Goal: Transaction & Acquisition: Book appointment/travel/reservation

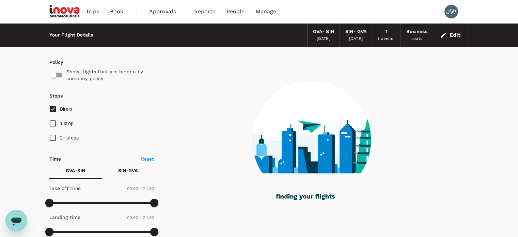
type input "2320"
checkbox input "true"
checkbox input "false"
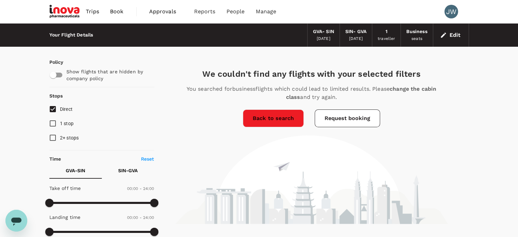
click at [52, 124] on input "1 stop" at bounding box center [53, 123] width 14 height 14
checkbox input "true"
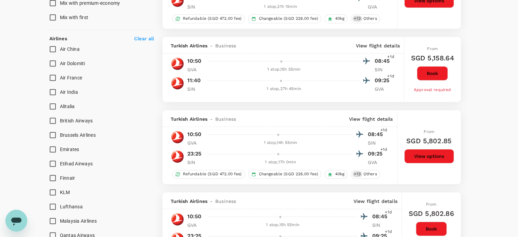
scroll to position [613, 0]
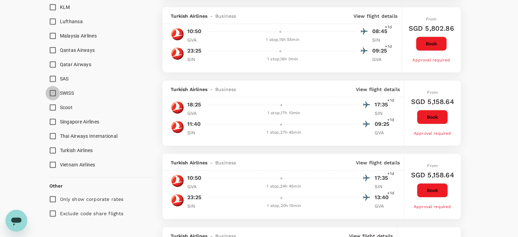
click at [51, 91] on input "SWISS" at bounding box center [53, 93] width 14 height 14
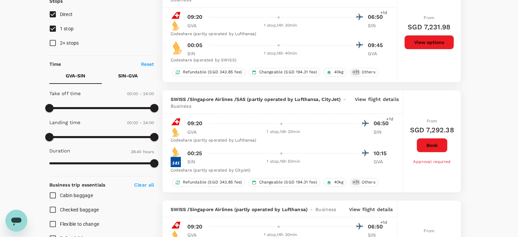
scroll to position [102, 0]
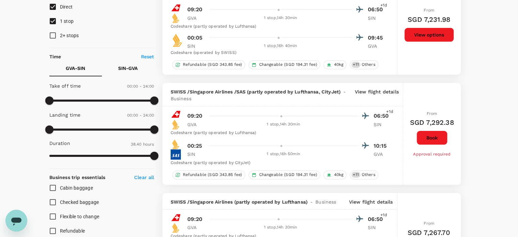
checkbox input "false"
checkbox input "true"
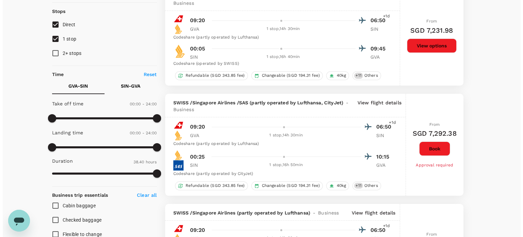
scroll to position [0, 0]
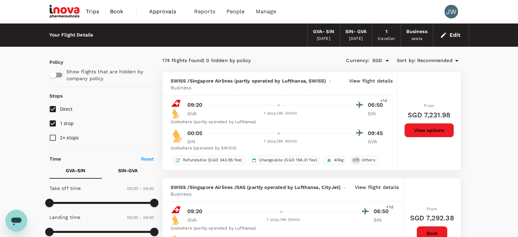
click at [436, 60] on span "Recommended" at bounding box center [434, 60] width 35 height 7
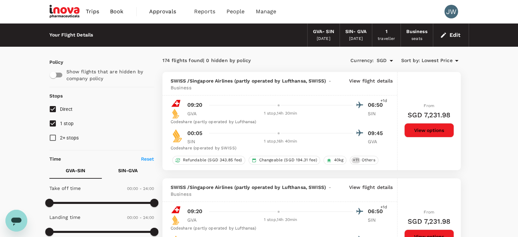
click at [356, 80] on p "View flight details" at bounding box center [371, 84] width 44 height 14
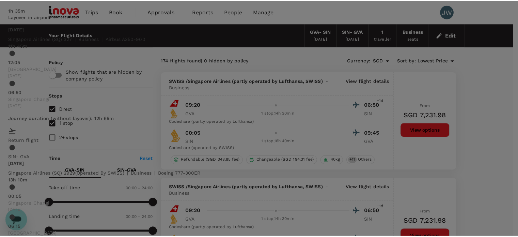
scroll to position [204, 0]
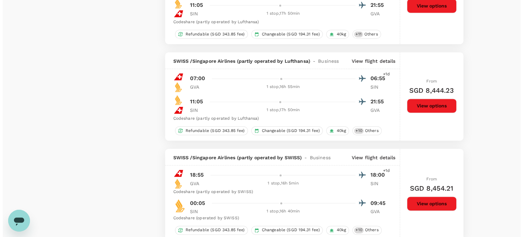
scroll to position [1124, 0]
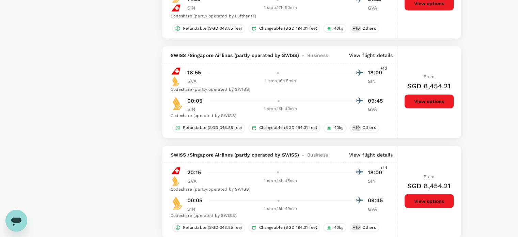
click at [372, 52] on p "View flight details" at bounding box center [371, 55] width 44 height 7
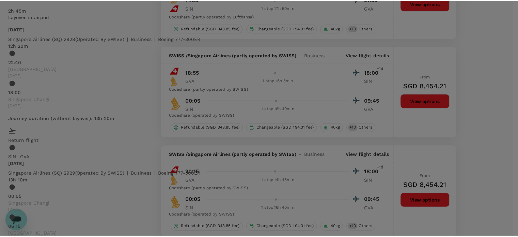
scroll to position [229, 0]
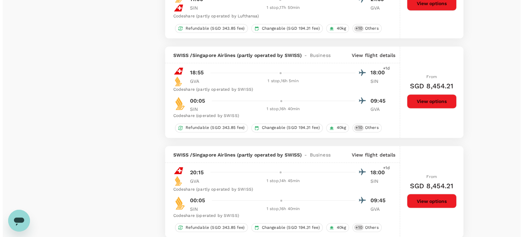
scroll to position [1130, 0]
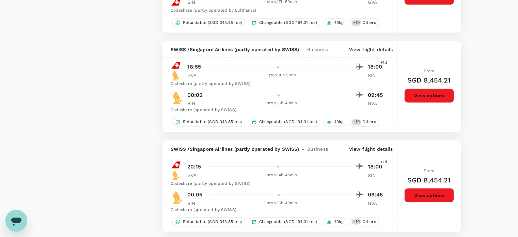
click at [379, 149] on p "View flight details" at bounding box center [371, 148] width 44 height 7
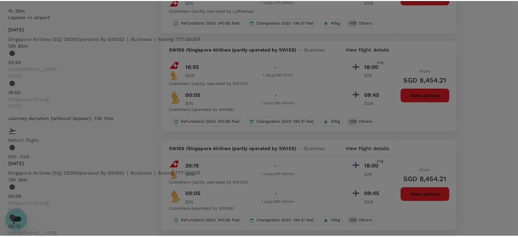
scroll to position [229, 0]
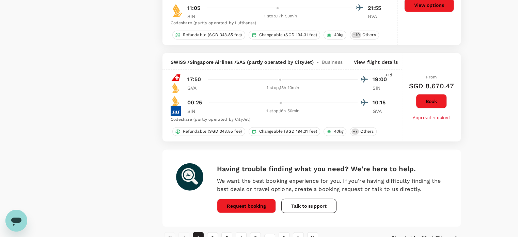
scroll to position [1988, 0]
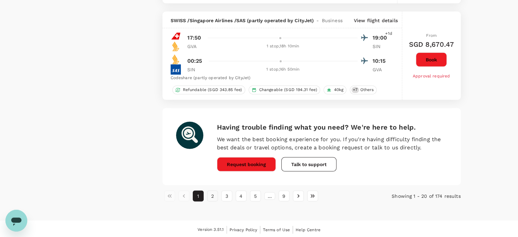
click at [212, 192] on button "2" at bounding box center [212, 195] width 11 height 11
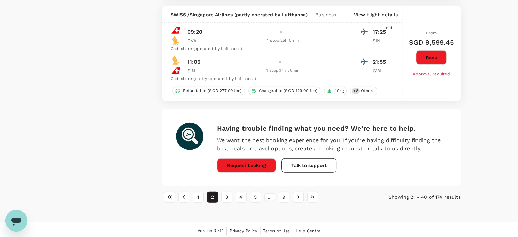
scroll to position [2043, 0]
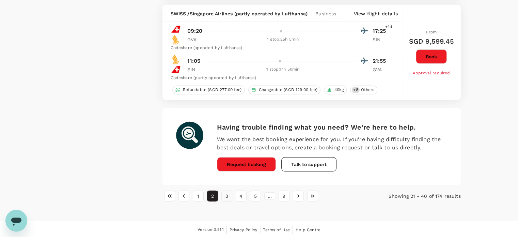
click at [228, 194] on button "3" at bounding box center [226, 195] width 11 height 11
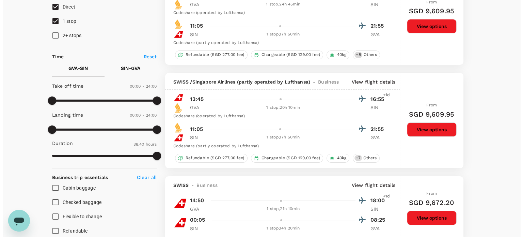
scroll to position [204, 0]
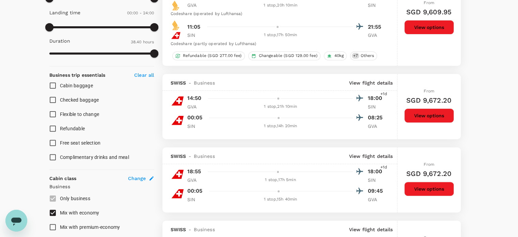
click at [388, 155] on p "View flight details" at bounding box center [371, 156] width 44 height 7
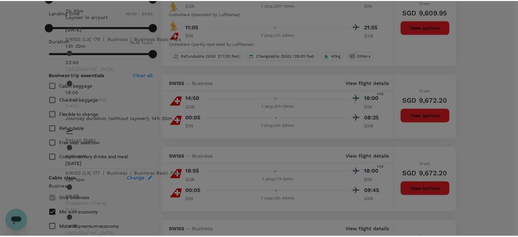
scroll to position [229, 0]
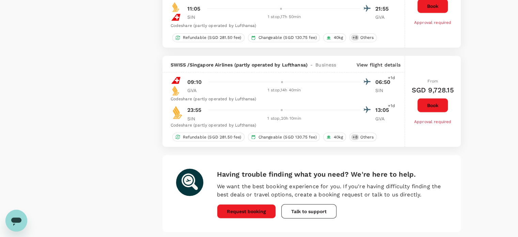
scroll to position [1769, 0]
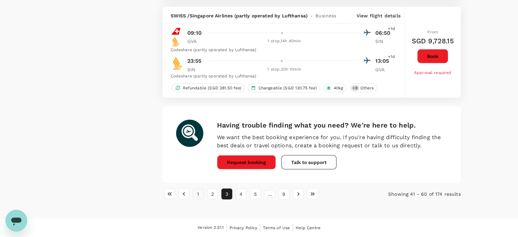
click at [198, 195] on button "1" at bounding box center [198, 193] width 11 height 11
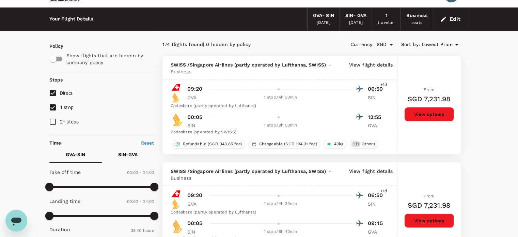
scroll to position [0, 0]
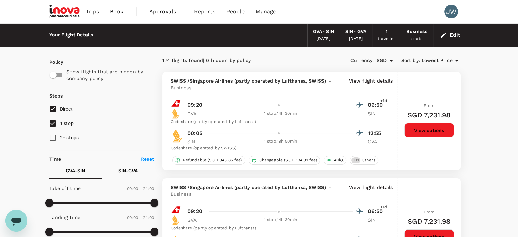
click at [438, 57] on span "Lowest Price" at bounding box center [437, 60] width 31 height 7
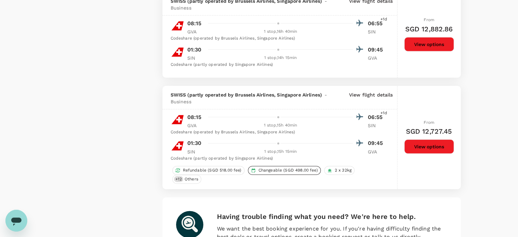
scroll to position [1930, 0]
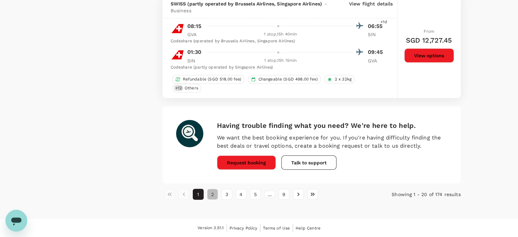
click at [212, 196] on button "2" at bounding box center [212, 194] width 11 height 11
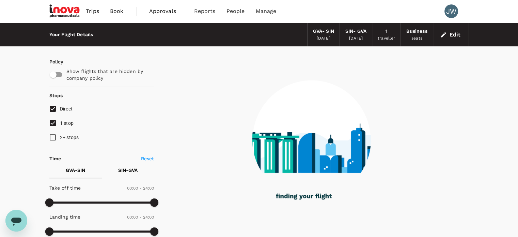
scroll to position [0, 0]
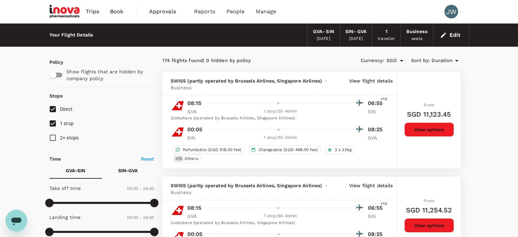
click at [448, 61] on span "Duration" at bounding box center [441, 60] width 21 height 7
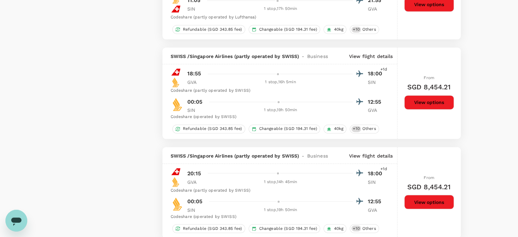
scroll to position [1124, 0]
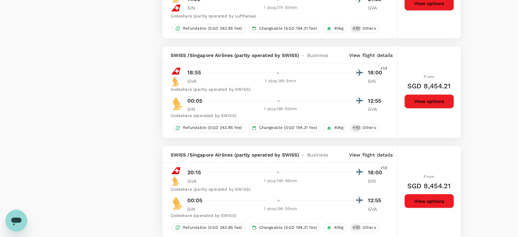
click at [422, 100] on button "View options" at bounding box center [429, 101] width 50 height 14
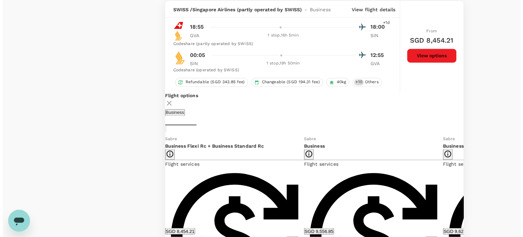
scroll to position [1169, 0]
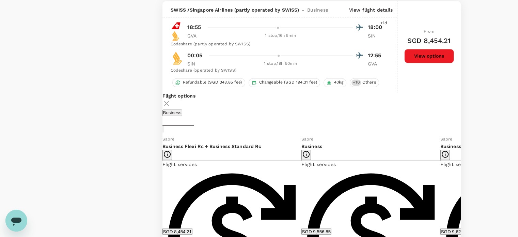
click at [376, 8] on p "View flight details" at bounding box center [371, 9] width 44 height 7
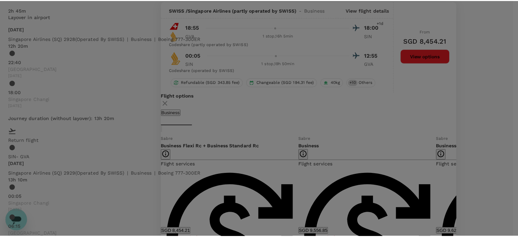
scroll to position [229, 0]
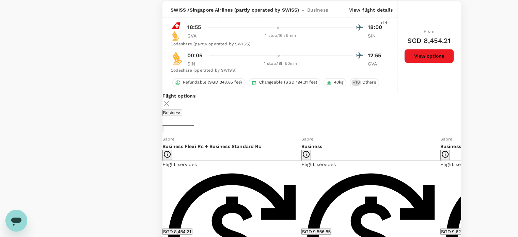
scroll to position [1067, 0]
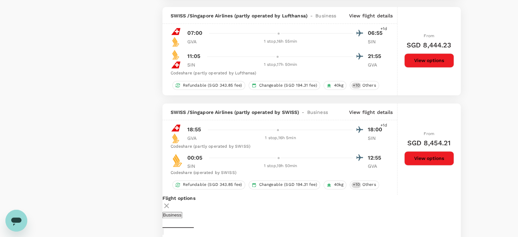
click at [376, 111] on p "View flight details" at bounding box center [371, 112] width 44 height 7
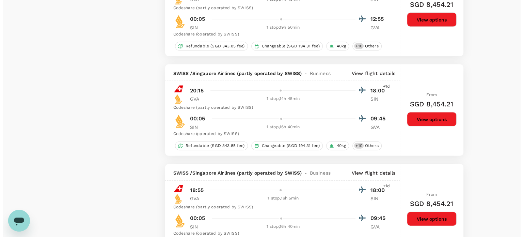
scroll to position [1578, 0]
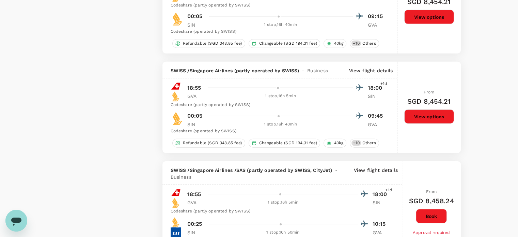
click at [372, 74] on p "View flight details" at bounding box center [371, 70] width 44 height 7
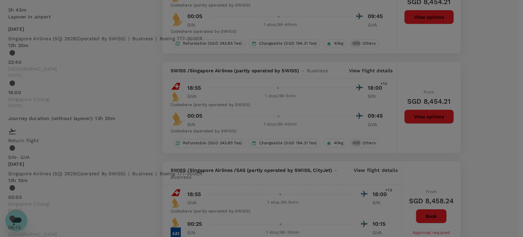
scroll to position [18, 0]
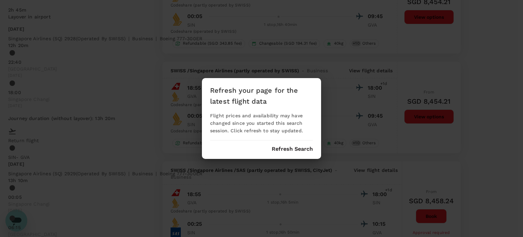
click at [299, 150] on button "Refresh Search" at bounding box center [292, 149] width 41 height 6
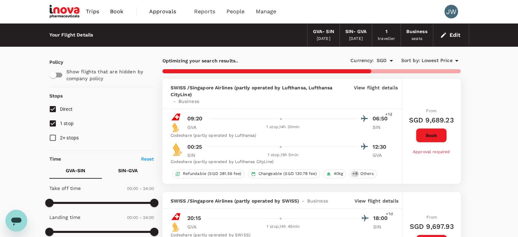
type input "2320"
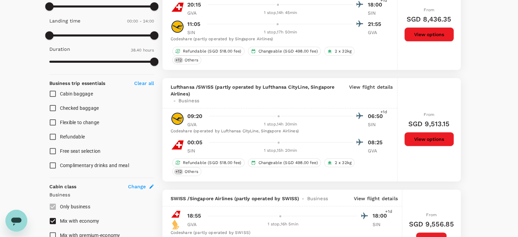
scroll to position [204, 0]
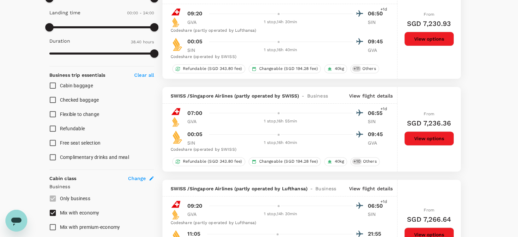
checkbox input "false"
checkbox input "true"
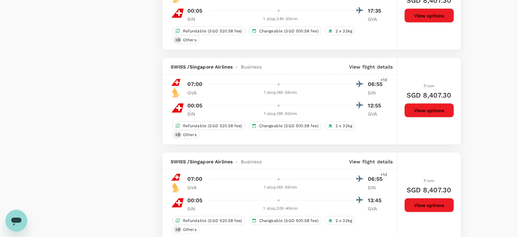
scroll to position [1430, 0]
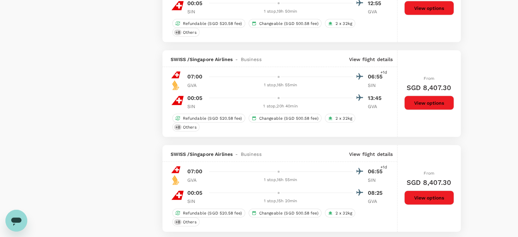
click at [435, 100] on button "View options" at bounding box center [429, 103] width 50 height 14
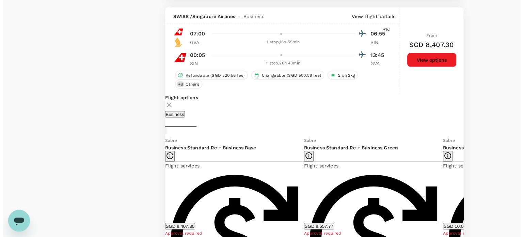
scroll to position [1479, 0]
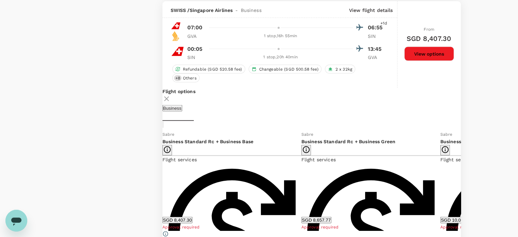
click at [365, 9] on p "View flight details" at bounding box center [371, 10] width 44 height 7
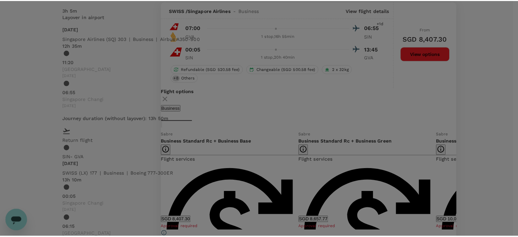
scroll to position [0, 0]
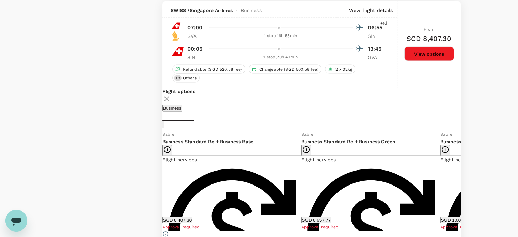
click at [169, 96] on icon at bounding box center [166, 98] width 5 height 5
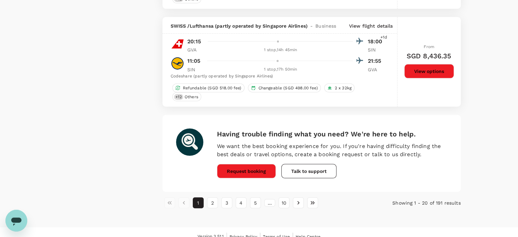
scroll to position [1941, 0]
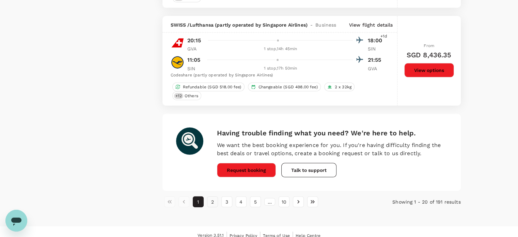
click at [214, 201] on button "2" at bounding box center [212, 201] width 11 height 11
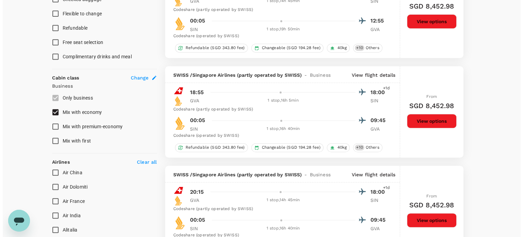
scroll to position [306, 0]
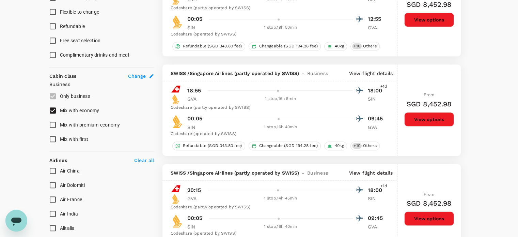
click at [373, 73] on p "View flight details" at bounding box center [371, 73] width 44 height 7
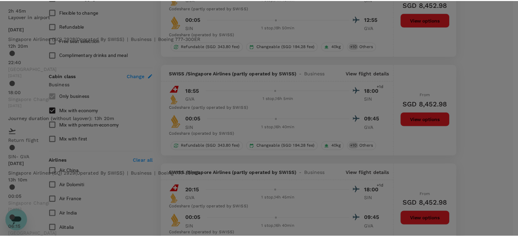
scroll to position [216, 0]
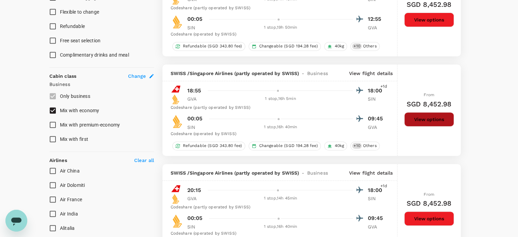
click at [436, 118] on button "View options" at bounding box center [429, 119] width 50 height 14
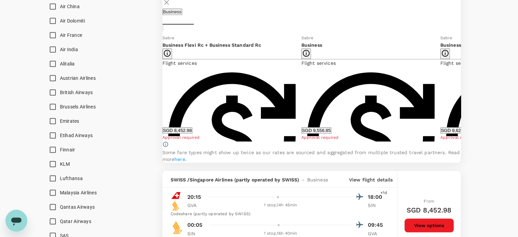
scroll to position [472, 0]
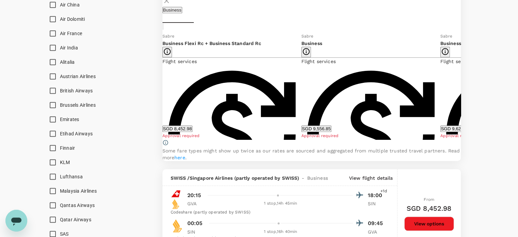
click at [462, 89] on icon at bounding box center [465, 85] width 7 height 7
click at [161, 89] on icon at bounding box center [157, 85] width 7 height 7
